Goal: Transaction & Acquisition: Download file/media

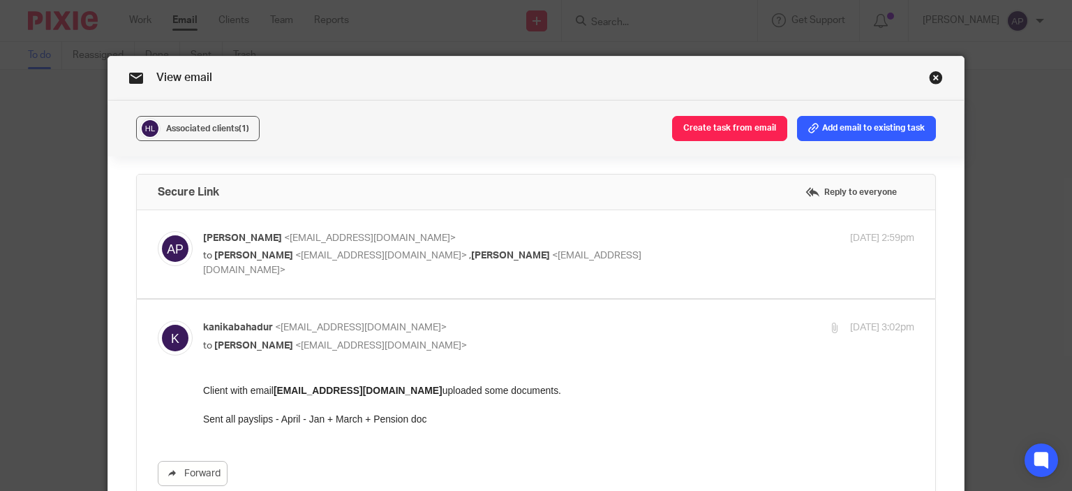
click at [382, 267] on div "Avishka Peiris <avishka.peiris@wis-accountancy.co.uk> to Kanika Hope <kanikabah…" at bounding box center [536, 254] width 757 height 47
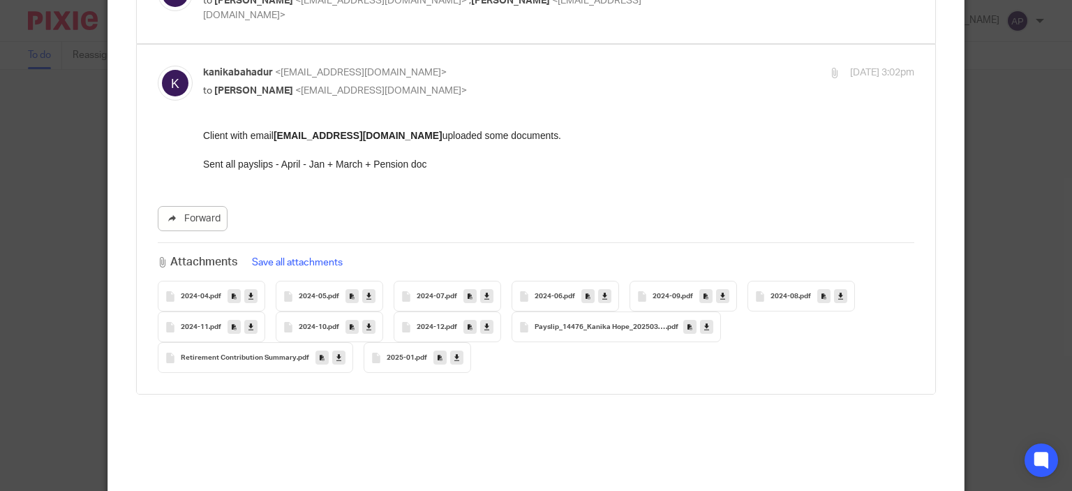
scroll to position [279, 0]
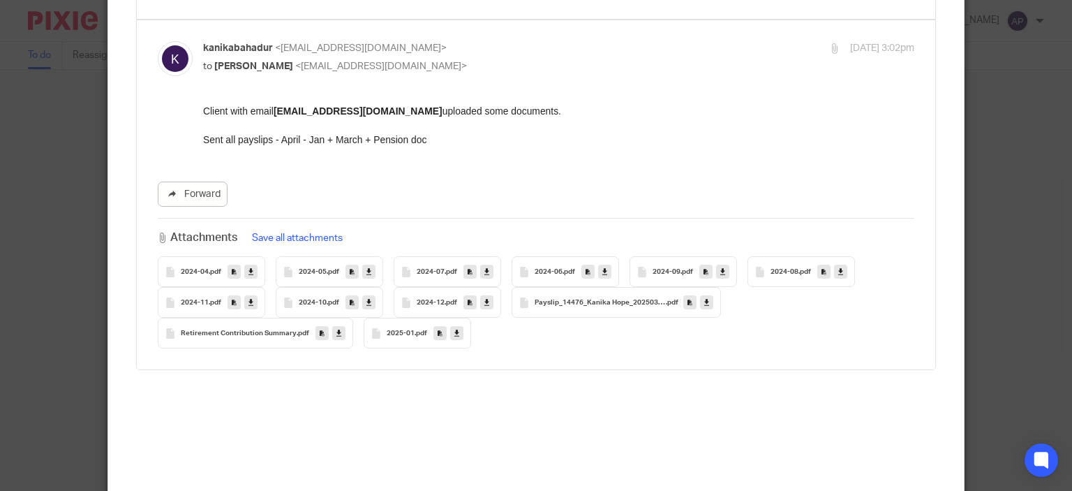
click at [307, 238] on button "Save all attachments" at bounding box center [297, 237] width 99 height 15
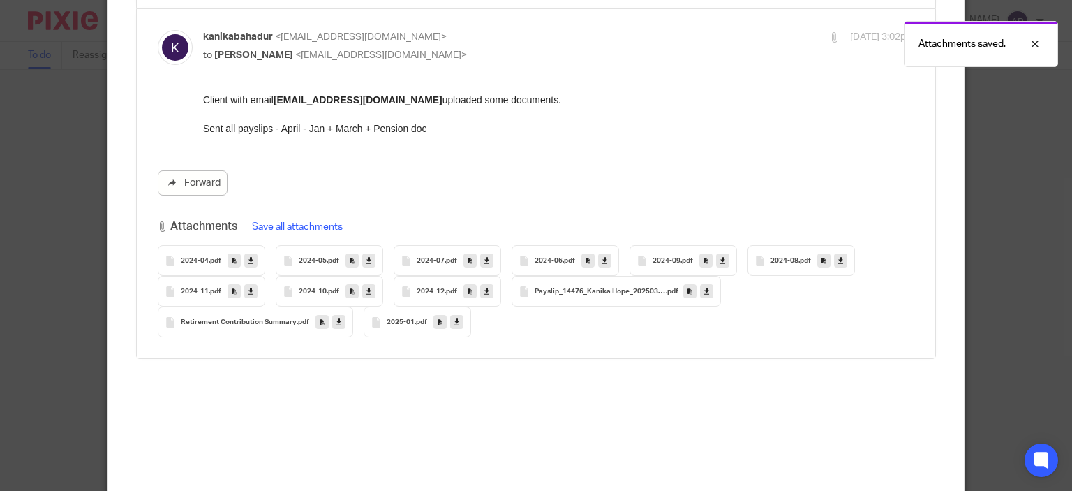
scroll to position [0, 0]
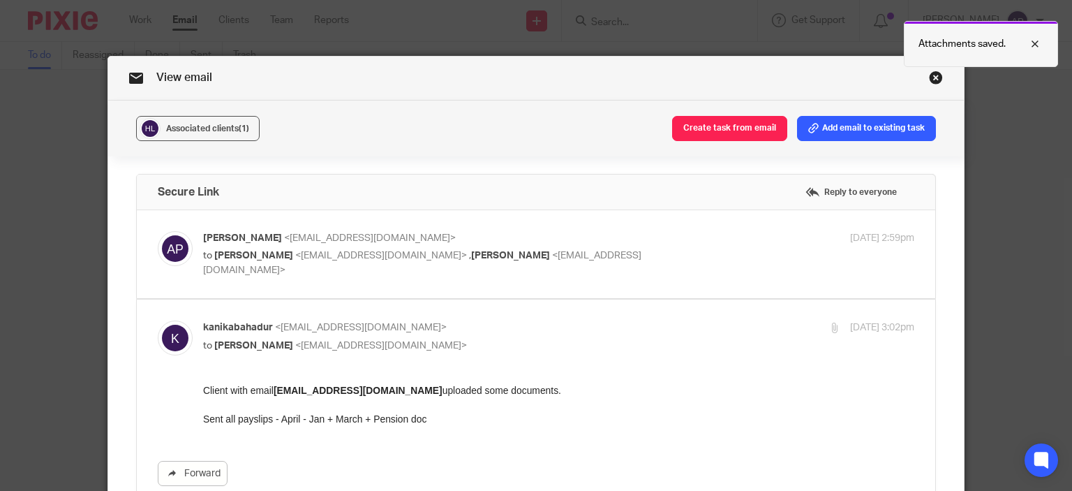
click at [972, 43] on p "Attachments saved." at bounding box center [961, 44] width 87 height 14
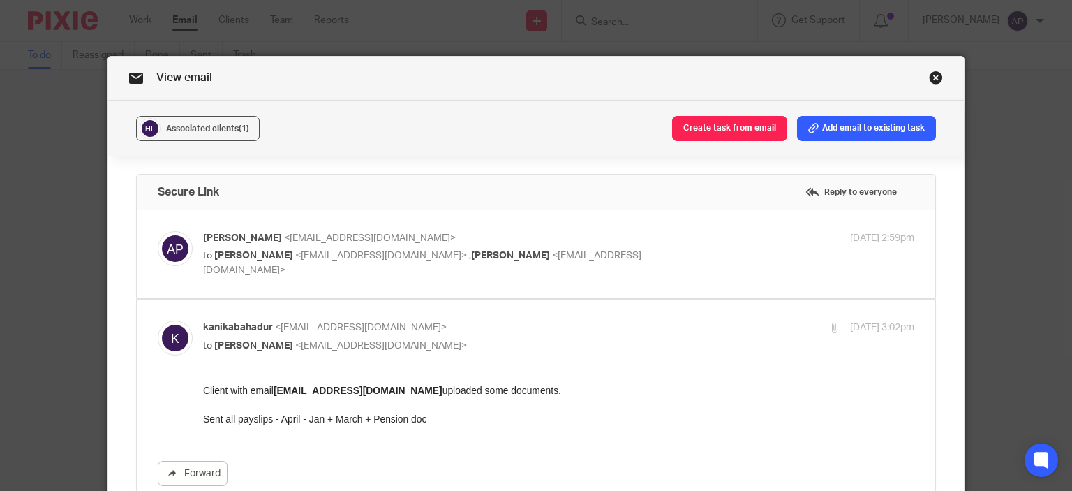
click at [934, 76] on link "Close this dialog window" at bounding box center [936, 79] width 14 height 19
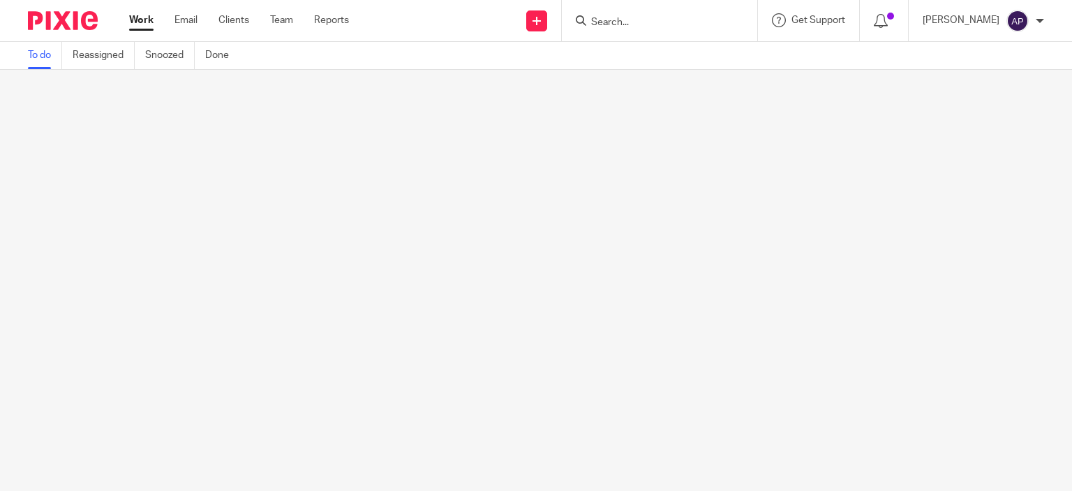
click at [623, 24] on input "Search" at bounding box center [653, 23] width 126 height 13
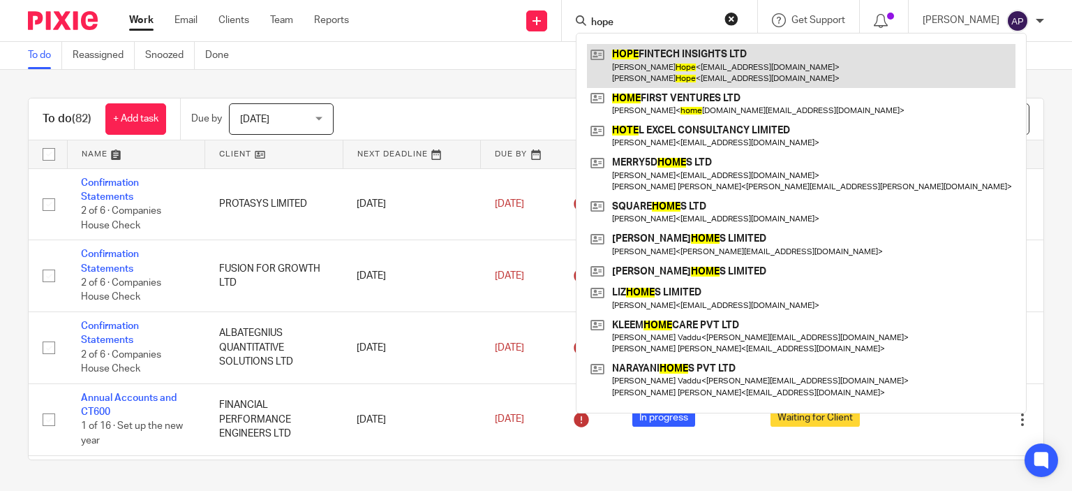
type input "hope"
click at [672, 63] on link at bounding box center [801, 65] width 429 height 43
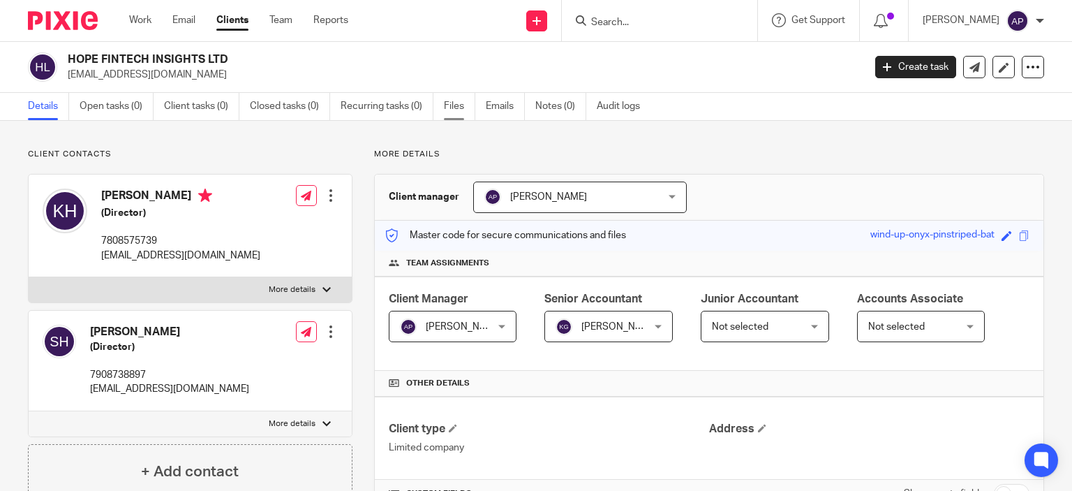
click at [448, 105] on link "Files" at bounding box center [459, 106] width 31 height 27
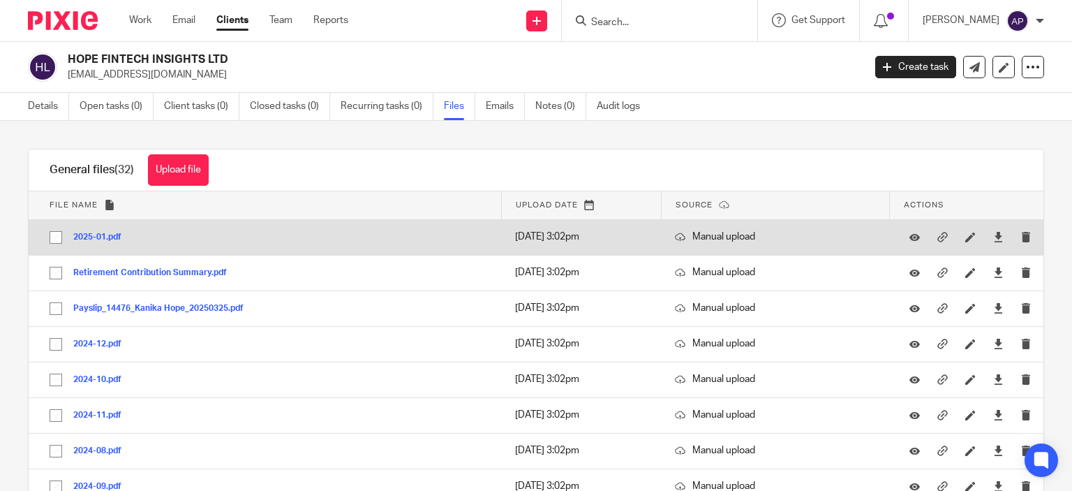
click at [55, 232] on input "checkbox" at bounding box center [56, 237] width 27 height 27
checkbox input "true"
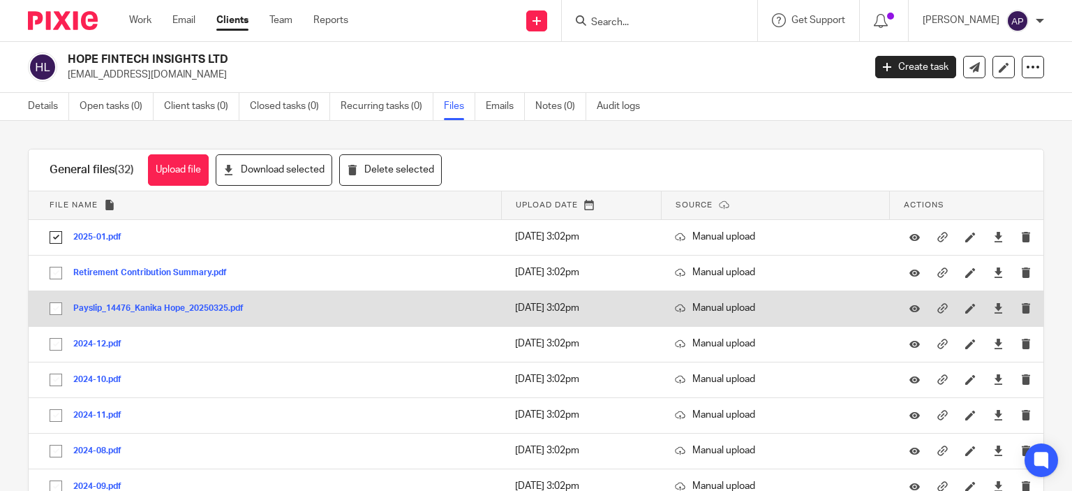
click at [52, 302] on input "checkbox" at bounding box center [56, 308] width 27 height 27
checkbox input "true"
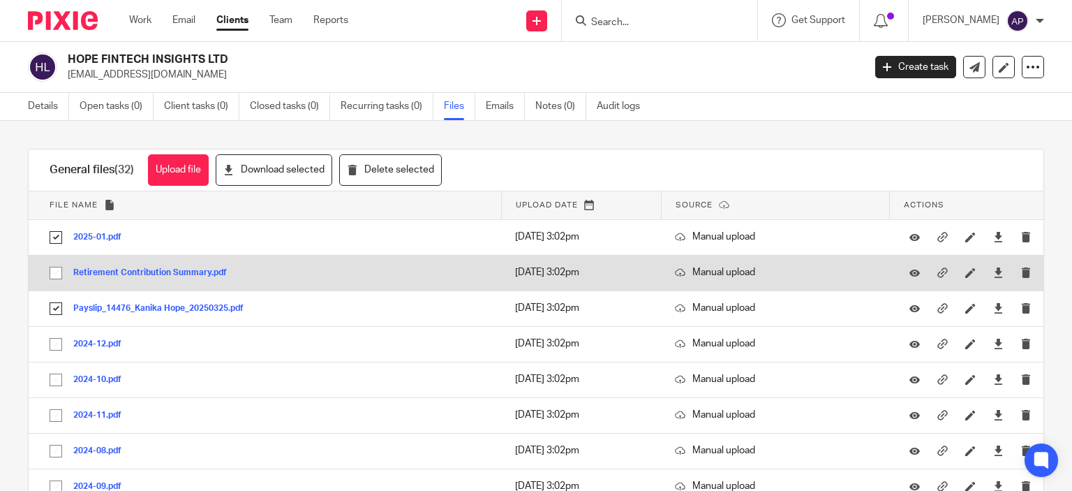
click at [57, 269] on input "checkbox" at bounding box center [56, 273] width 27 height 27
checkbox input "true"
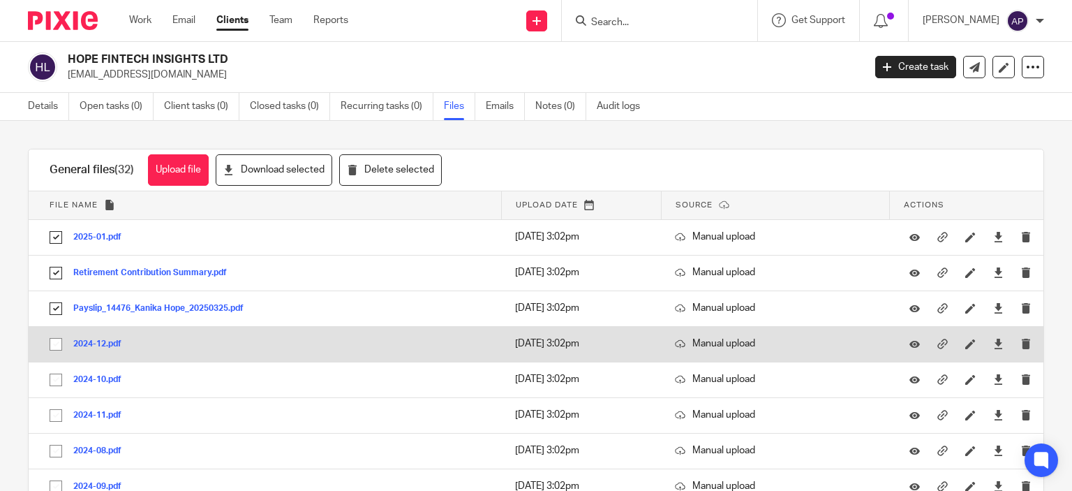
click at [57, 347] on input "checkbox" at bounding box center [56, 344] width 27 height 27
checkbox input "true"
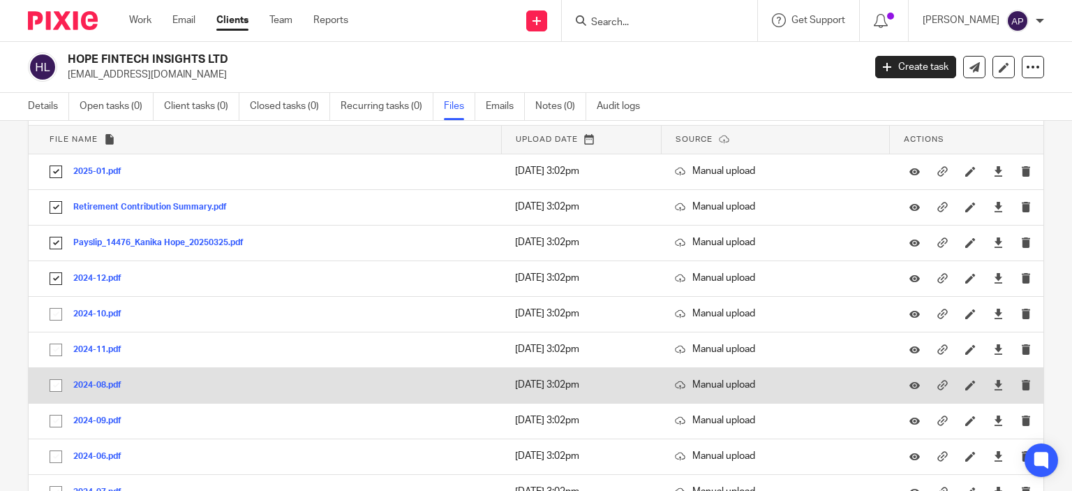
scroll to position [140, 0]
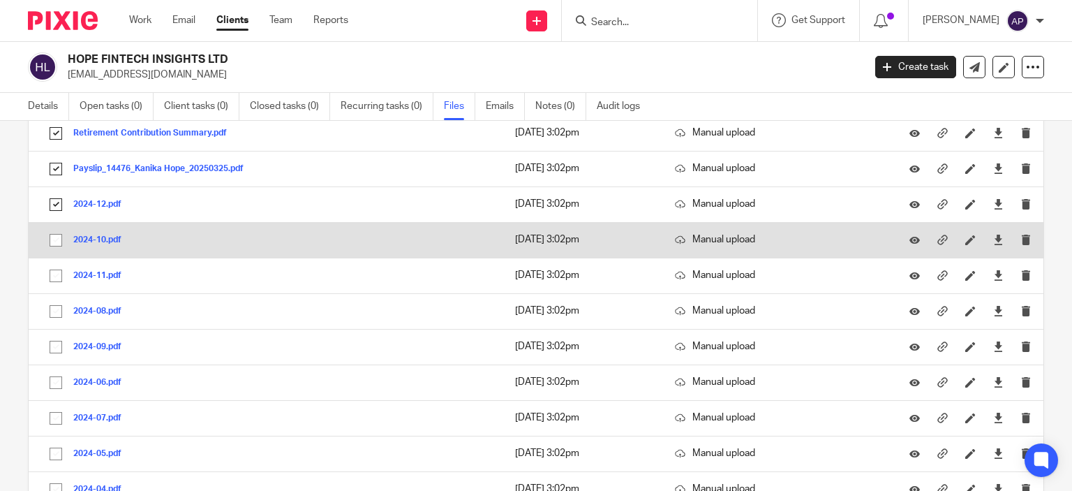
click at [54, 237] on input "checkbox" at bounding box center [56, 240] width 27 height 27
checkbox input "true"
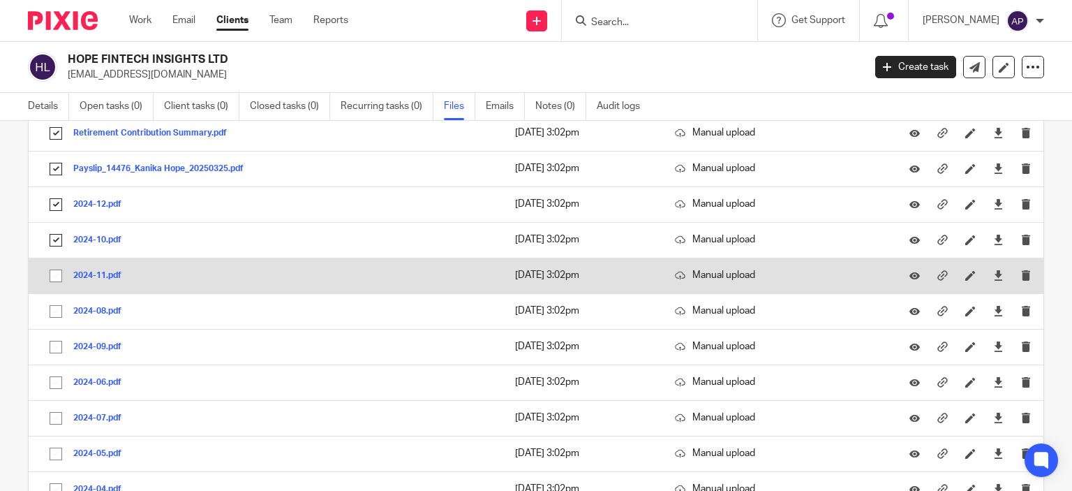
click at [54, 276] on input "checkbox" at bounding box center [56, 275] width 27 height 27
checkbox input "true"
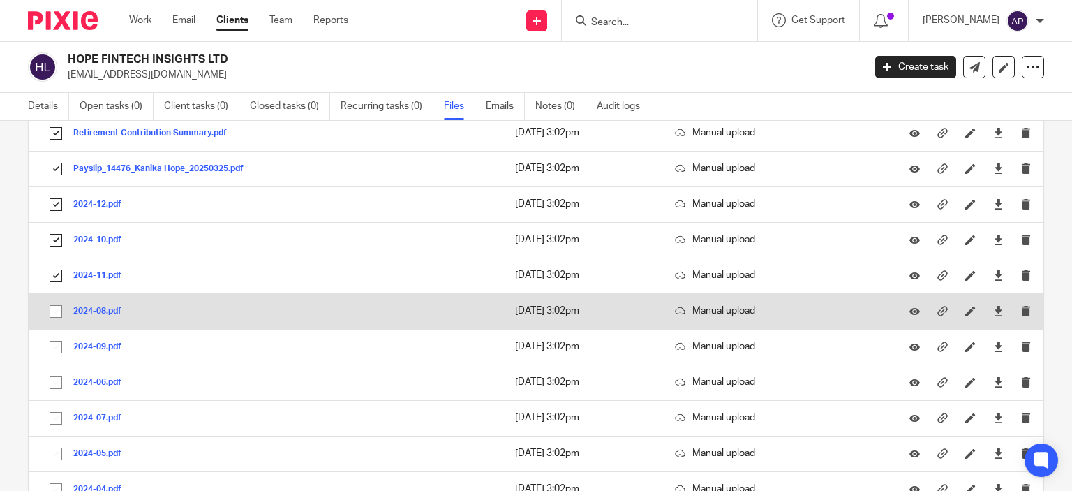
click at [55, 306] on input "checkbox" at bounding box center [56, 311] width 27 height 27
checkbox input "true"
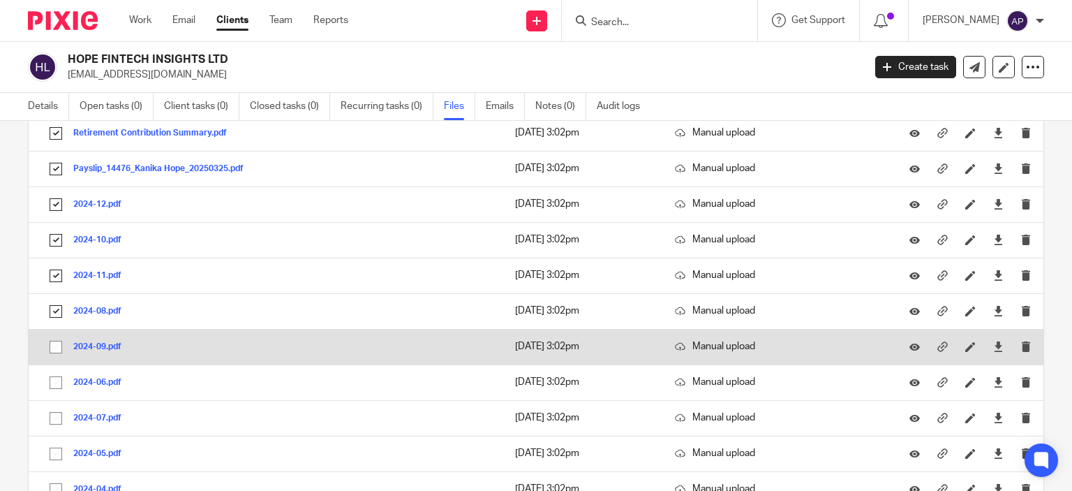
click at [53, 352] on input "checkbox" at bounding box center [56, 347] width 27 height 27
checkbox input "true"
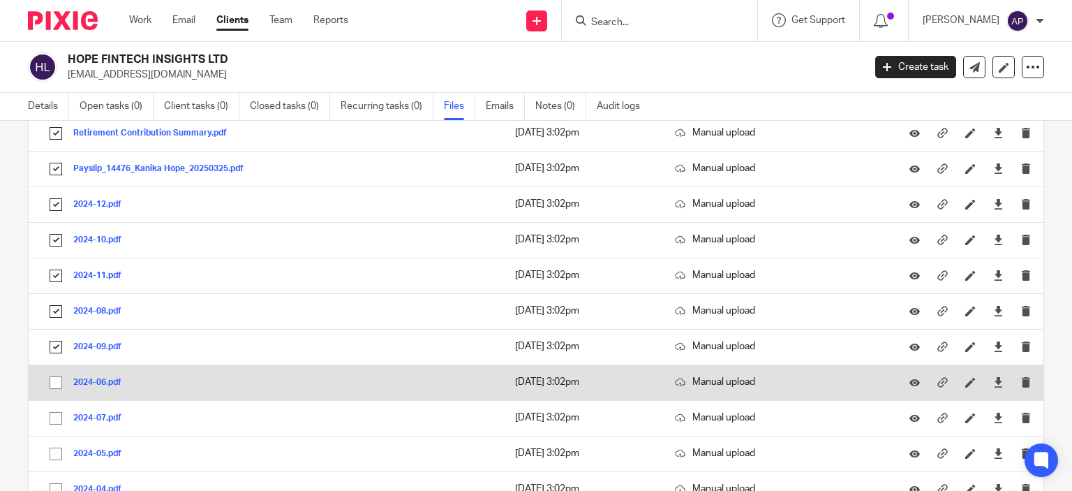
click at [56, 381] on input "checkbox" at bounding box center [56, 382] width 27 height 27
checkbox input "true"
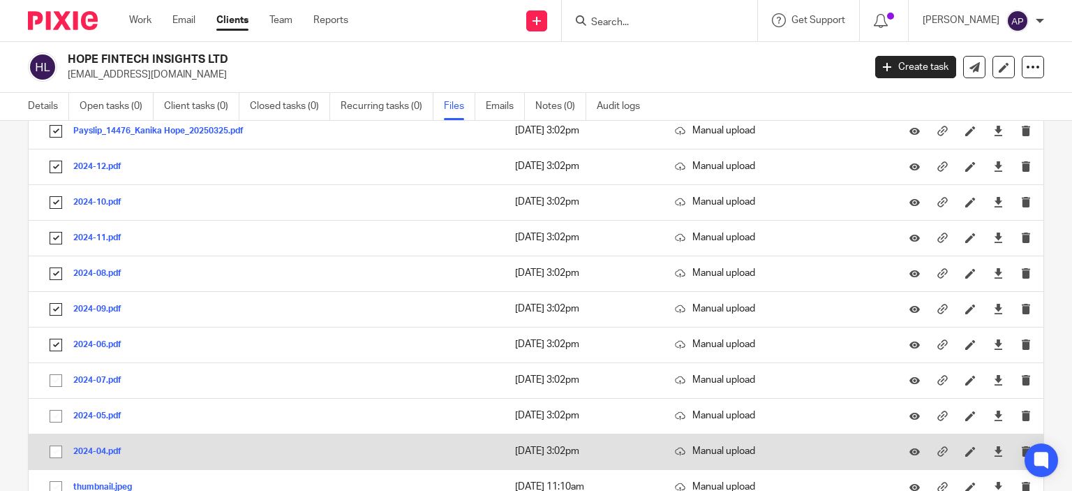
scroll to position [279, 0]
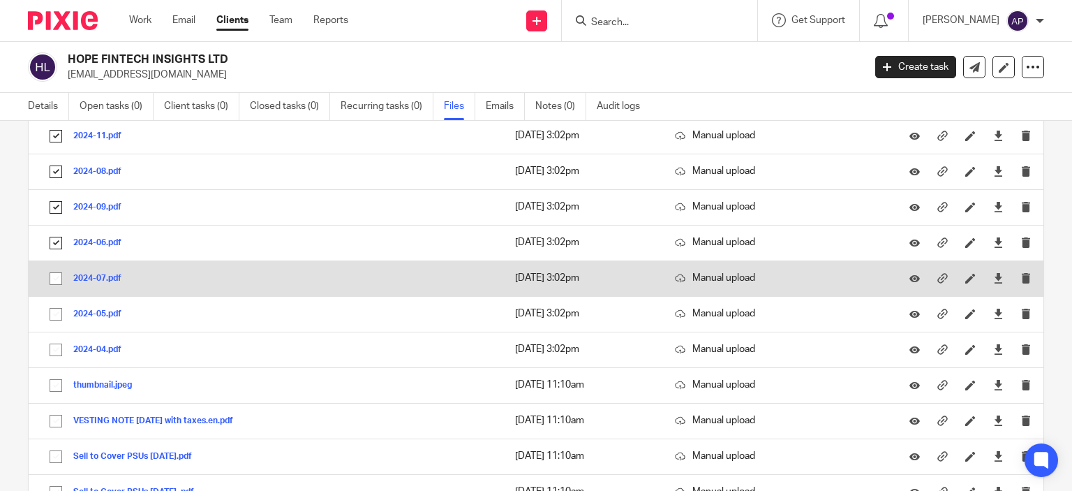
click at [52, 276] on input "checkbox" at bounding box center [56, 278] width 27 height 27
checkbox input "true"
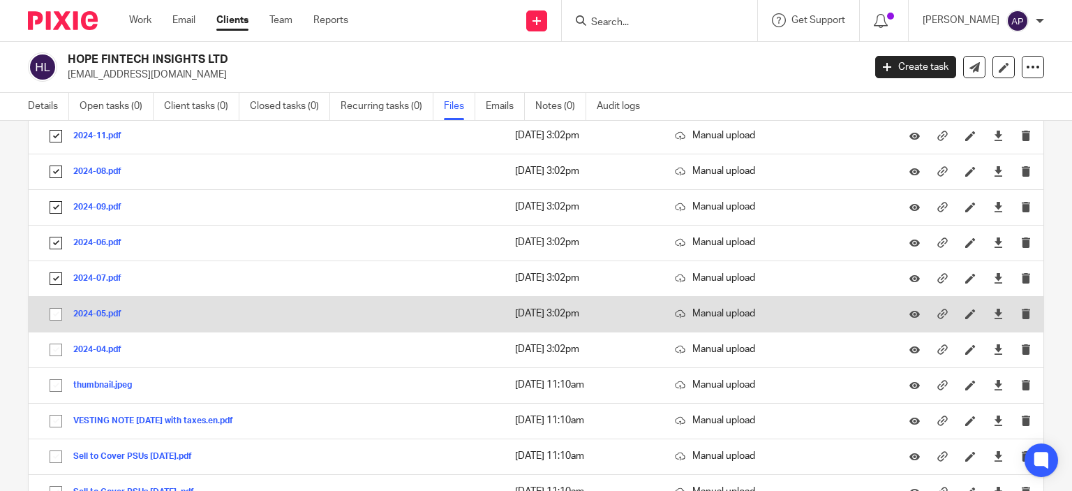
click at [53, 311] on input "checkbox" at bounding box center [56, 314] width 27 height 27
checkbox input "true"
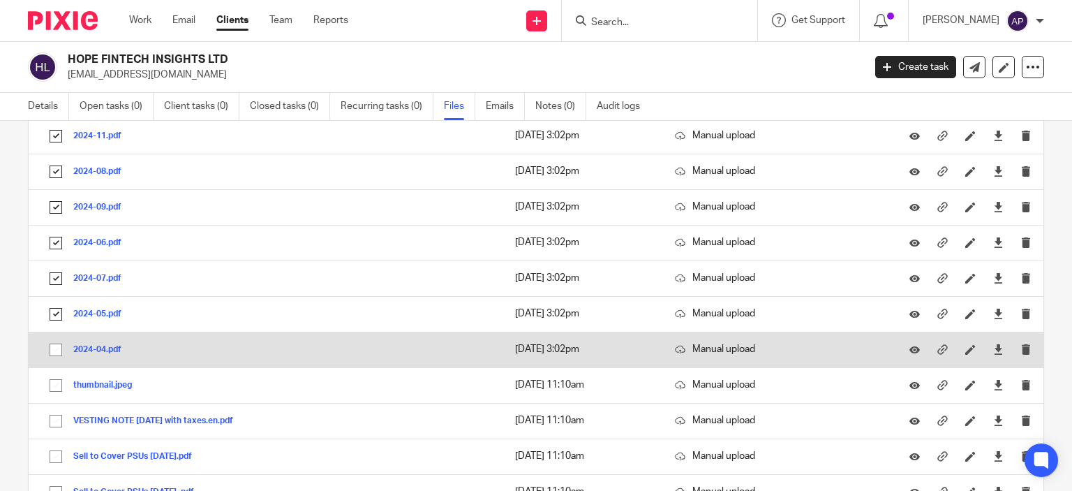
click at [55, 345] on input "checkbox" at bounding box center [56, 349] width 27 height 27
checkbox input "true"
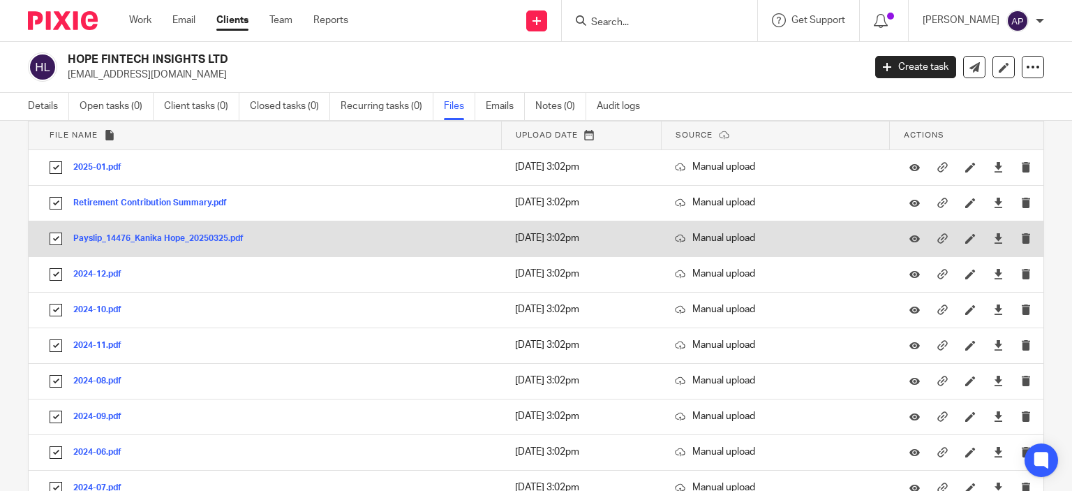
scroll to position [0, 0]
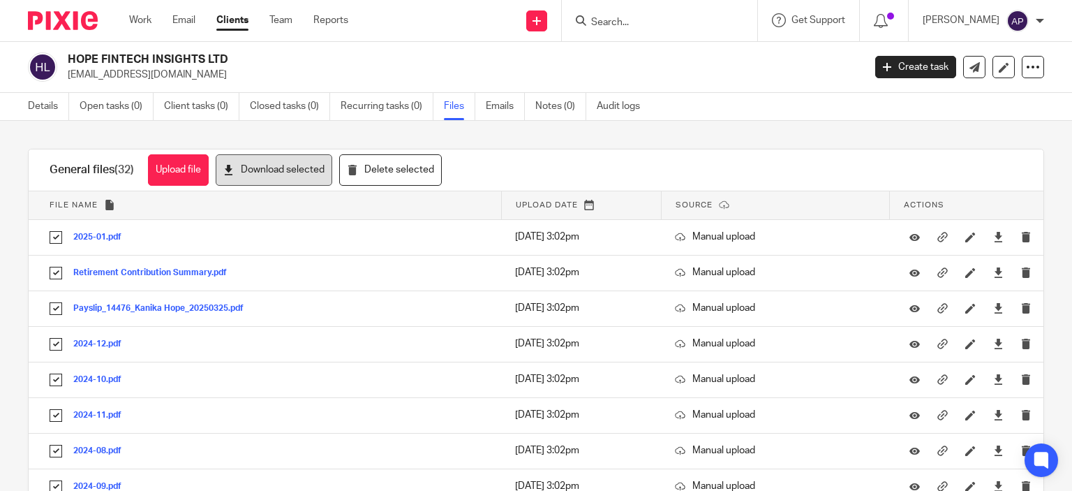
click at [292, 167] on button "Download selected" at bounding box center [274, 169] width 117 height 31
